Goal: Information Seeking & Learning: Learn about a topic

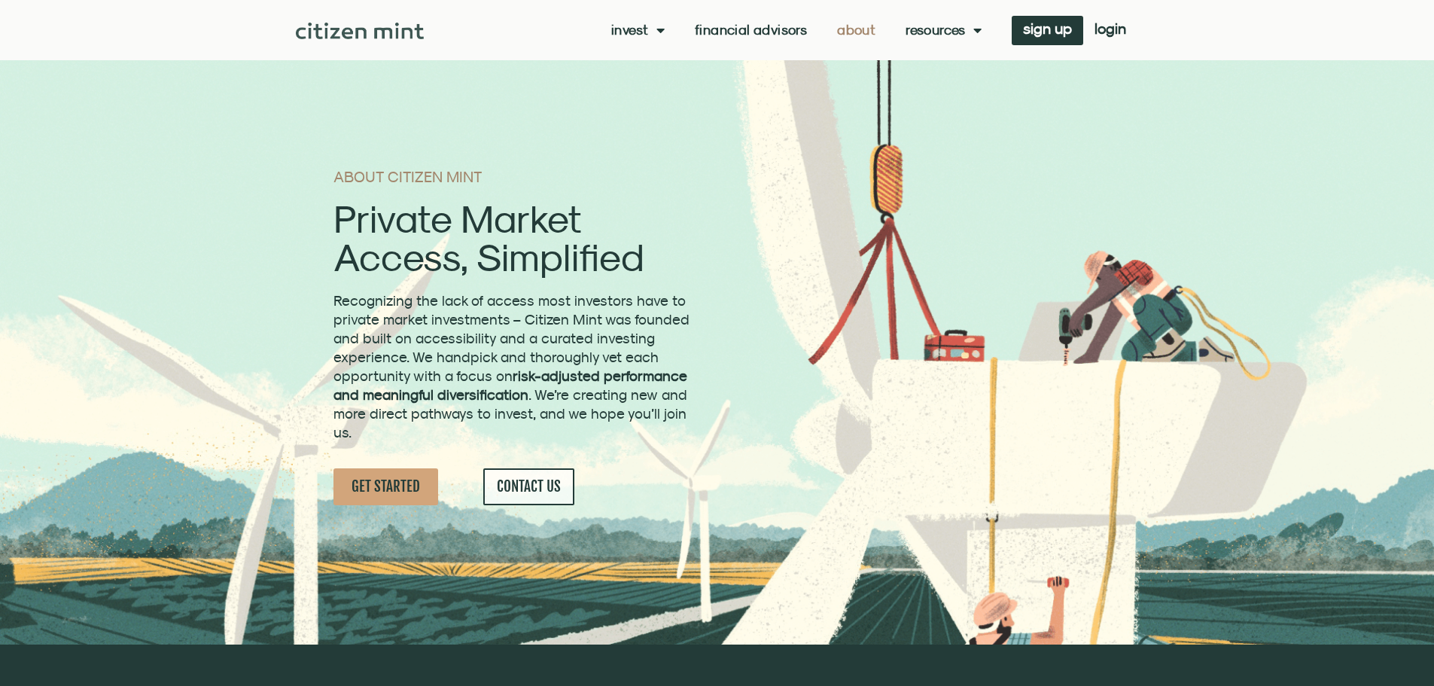
click at [864, 32] on link "About" at bounding box center [856, 30] width 38 height 15
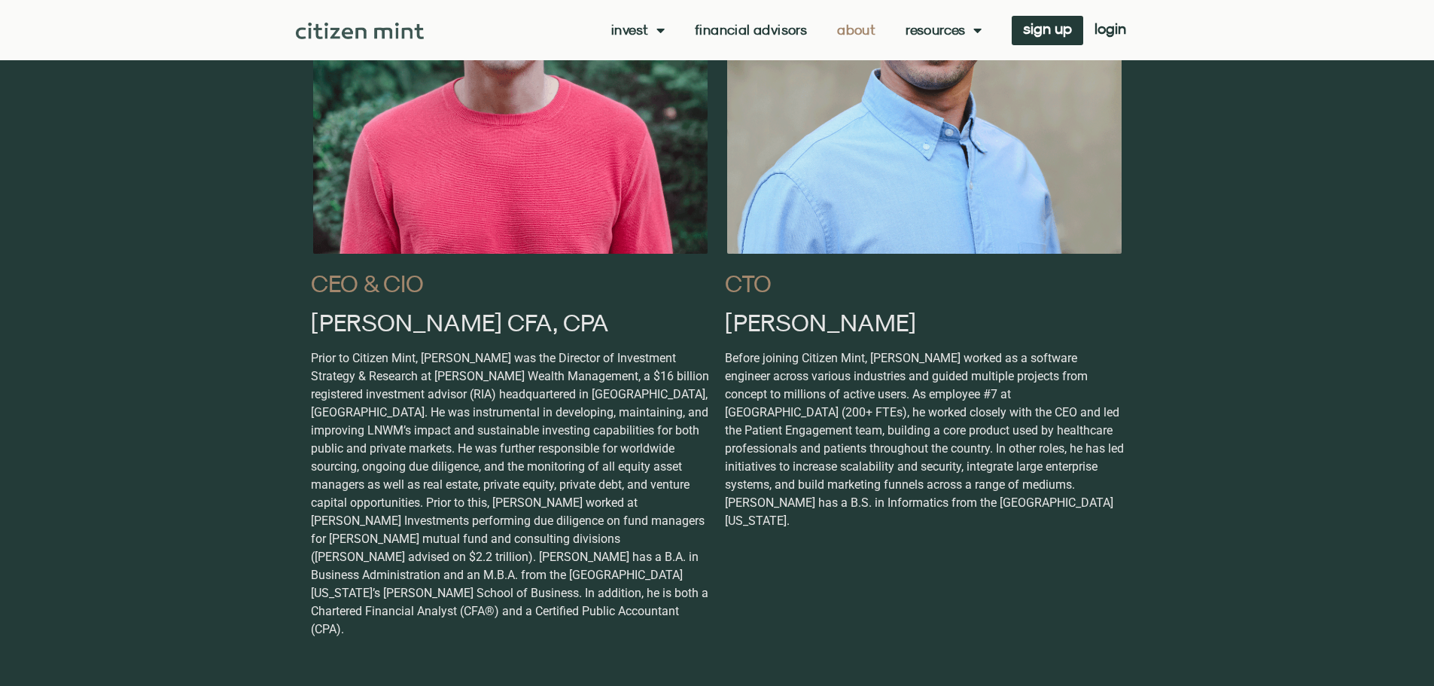
scroll to position [979, 0]
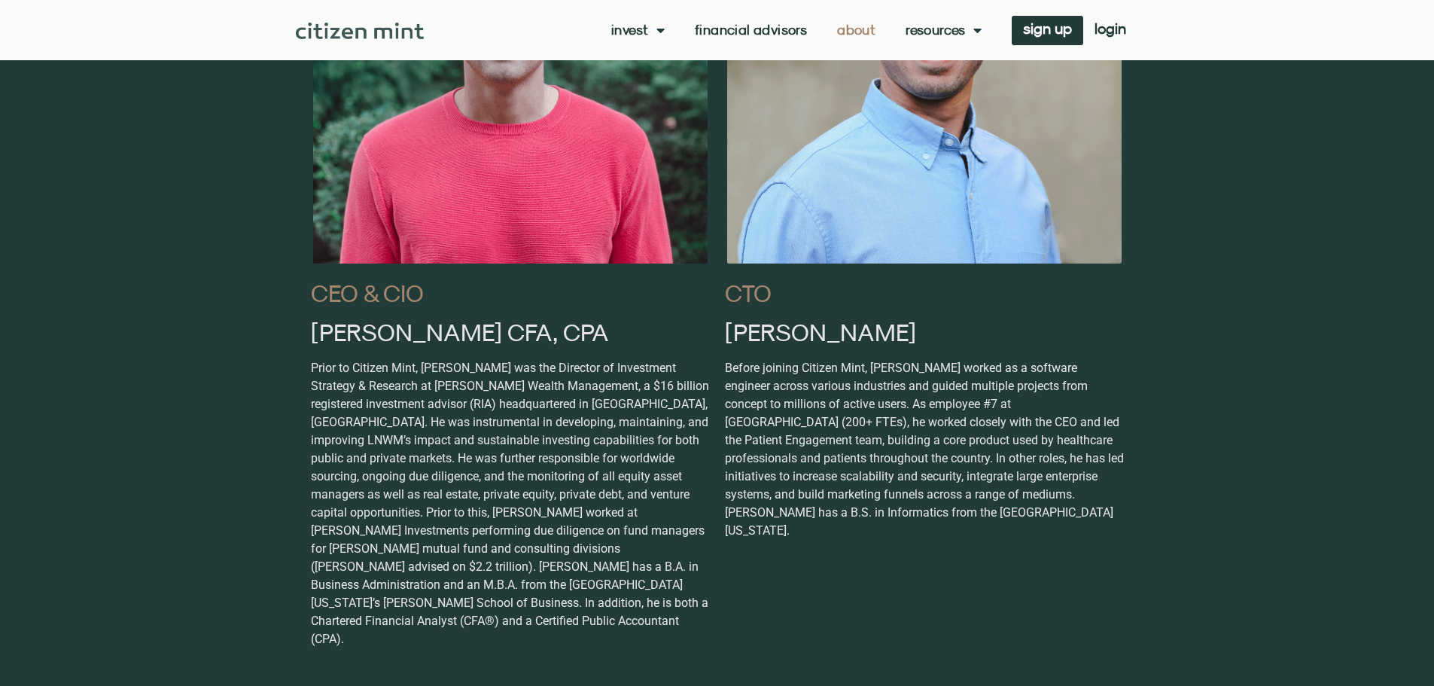
click at [764, 29] on link "Financial Advisors" at bounding box center [751, 30] width 112 height 15
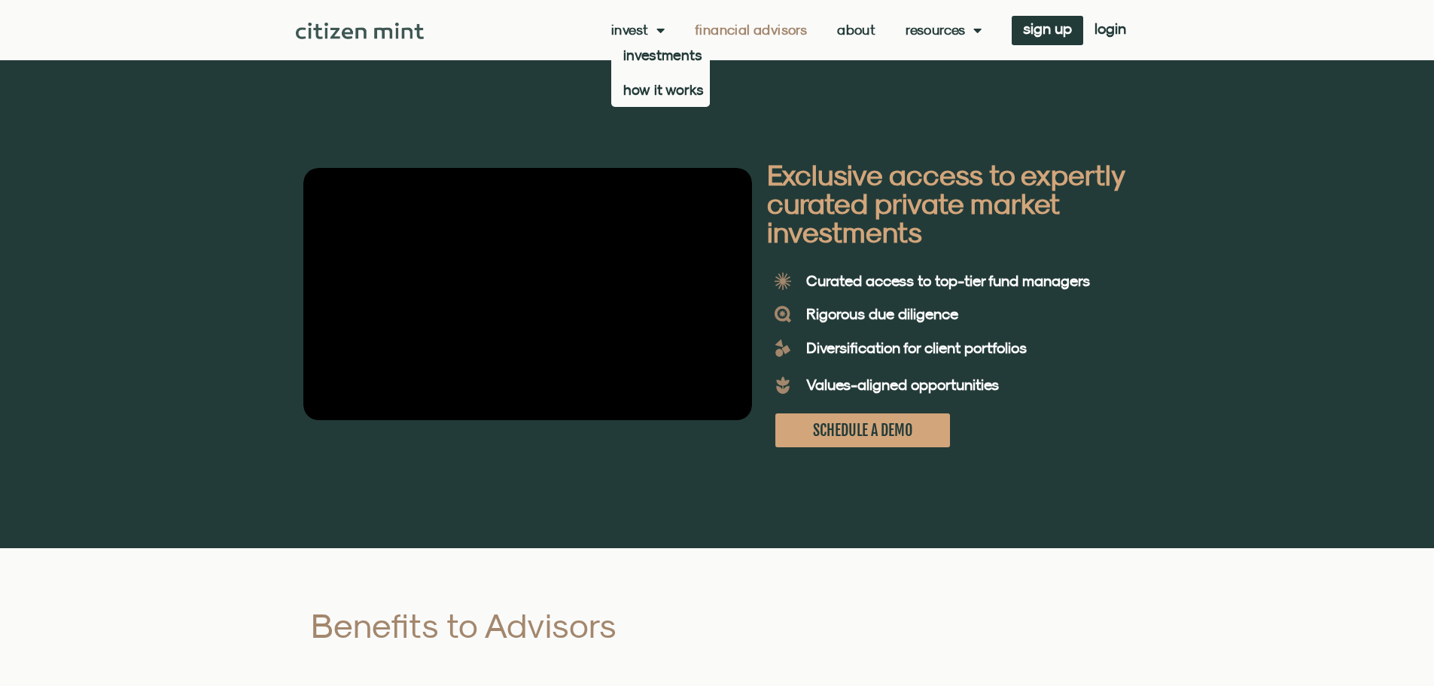
click at [618, 29] on link "Invest" at bounding box center [637, 30] width 53 height 15
click at [921, 28] on link "Resources" at bounding box center [944, 30] width 76 height 15
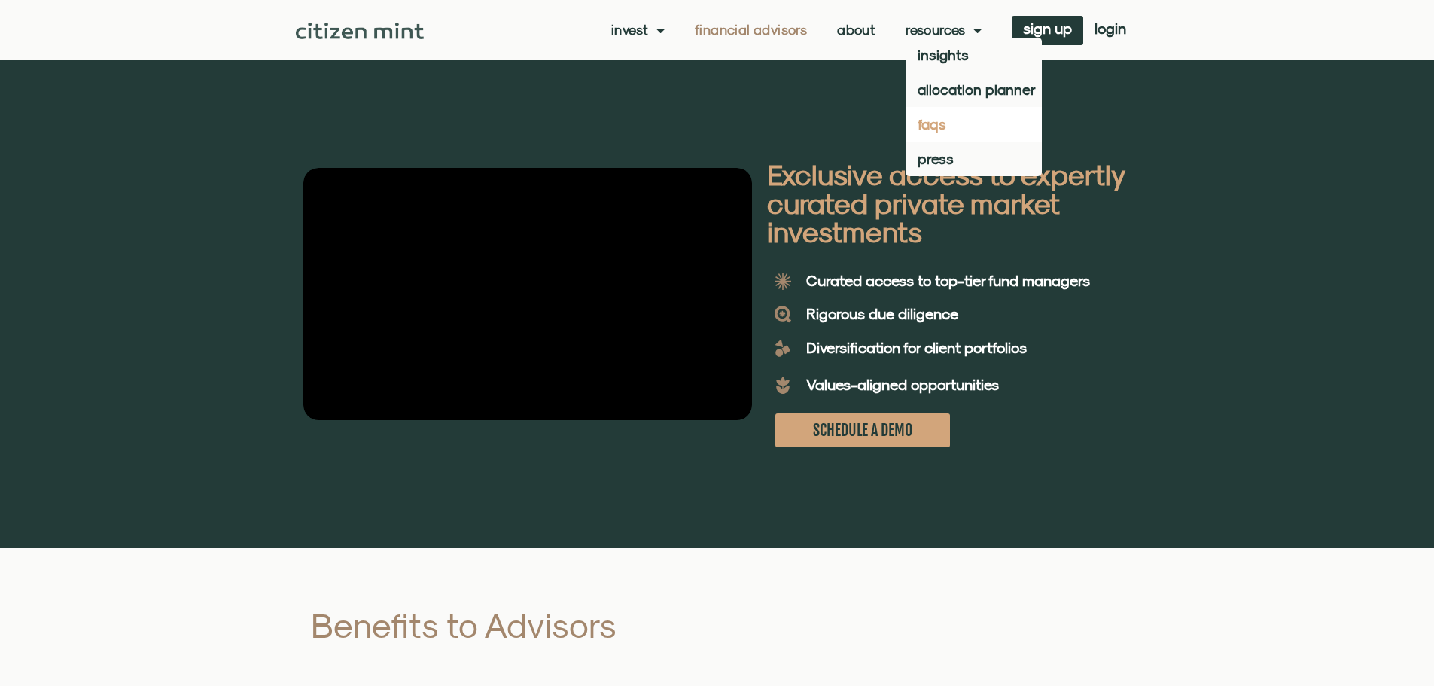
click at [934, 123] on link "faqs" at bounding box center [974, 124] width 136 height 35
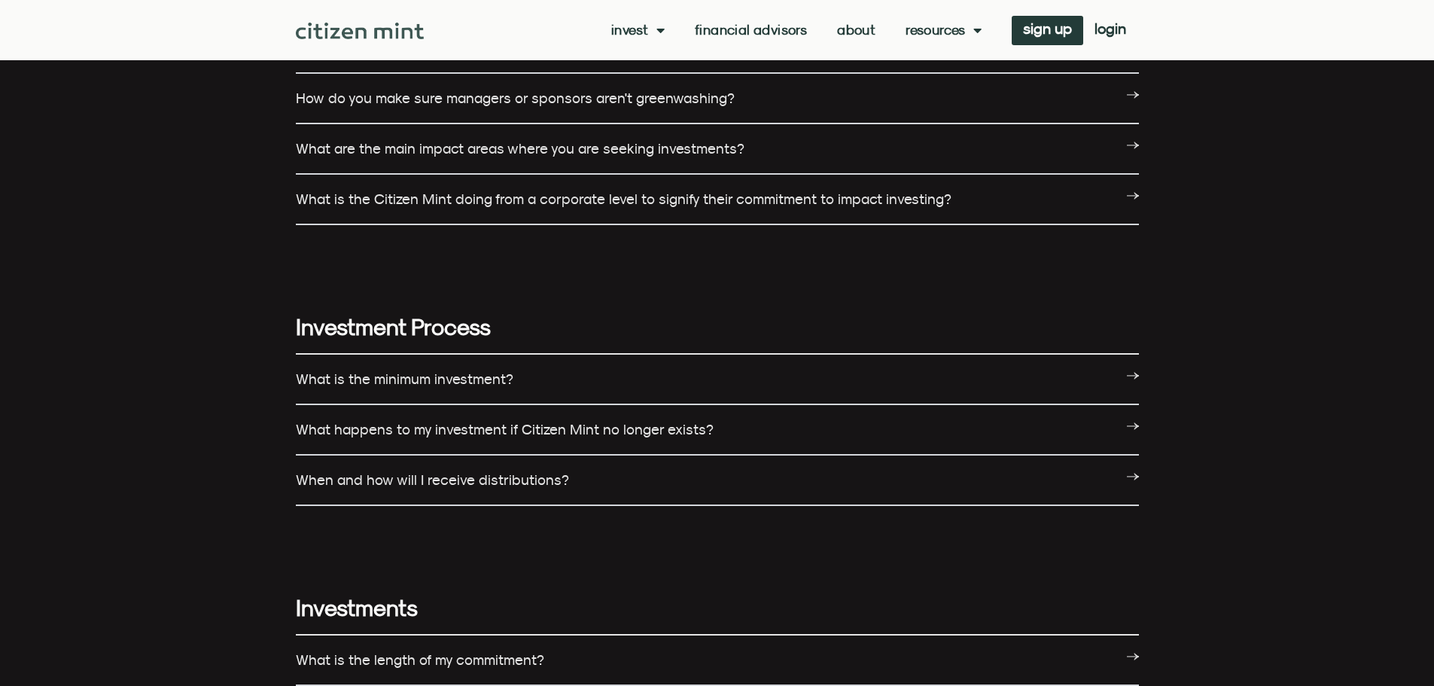
scroll to position [1129, 0]
